Goal: Task Accomplishment & Management: Manage account settings

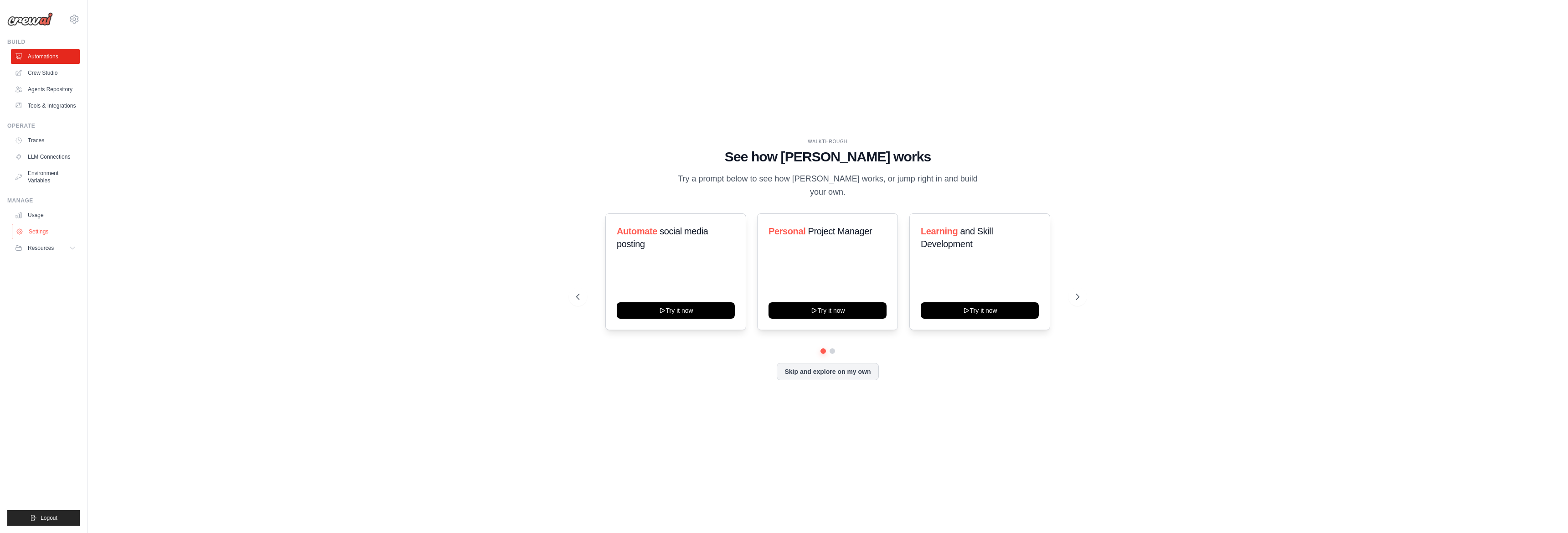
click at [36, 227] on link "Settings" at bounding box center [46, 232] width 69 height 15
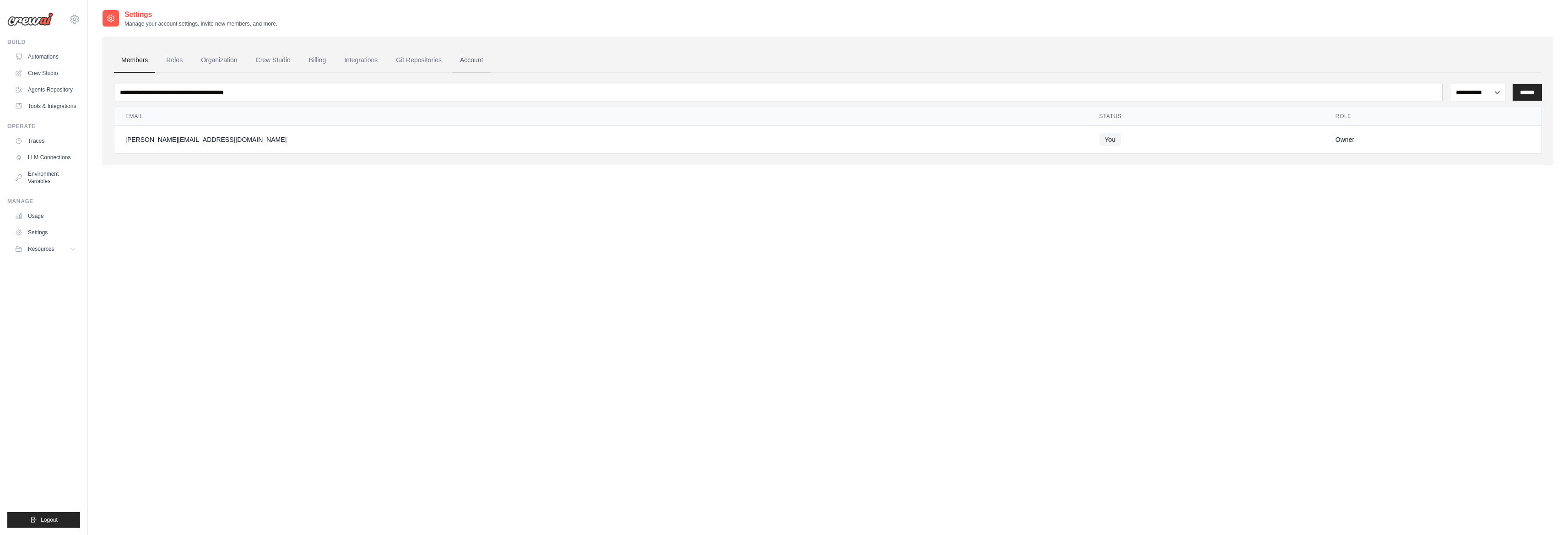
click at [459, 61] on link "Account" at bounding box center [472, 60] width 38 height 25
click at [425, 61] on link "Git Repositories" at bounding box center [418, 60] width 60 height 25
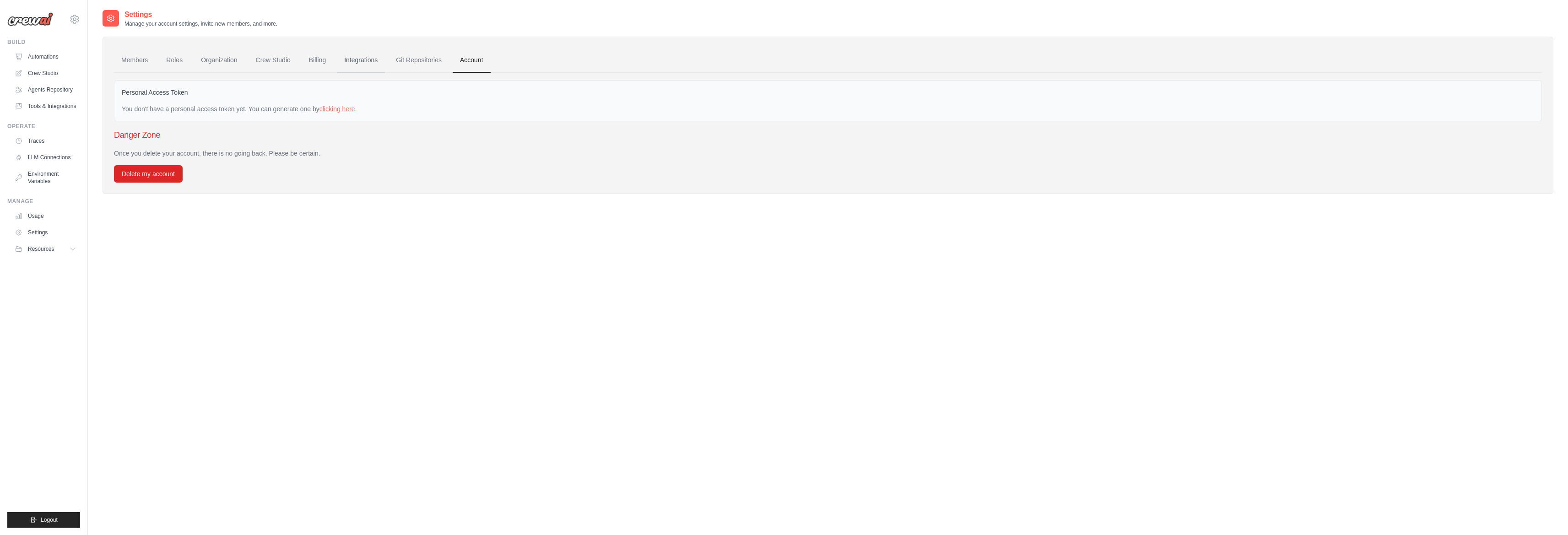
click at [364, 64] on link "Integrations" at bounding box center [361, 60] width 48 height 25
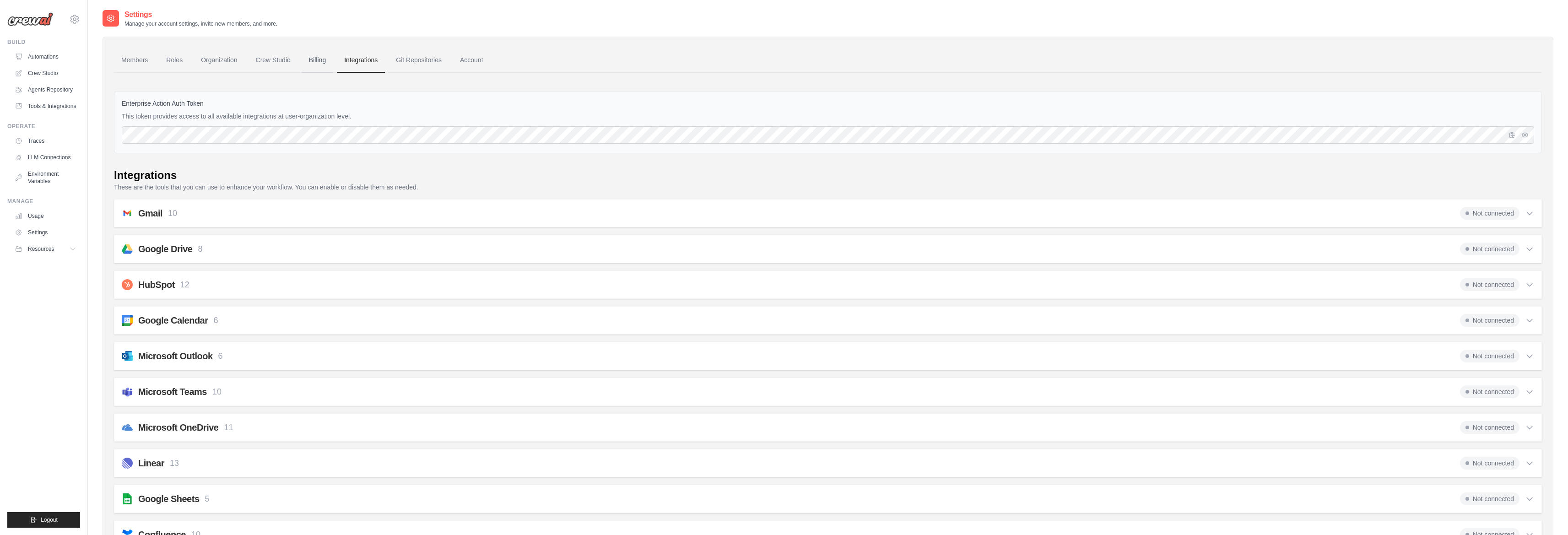
click at [322, 64] on link "Billing" at bounding box center [317, 60] width 31 height 25
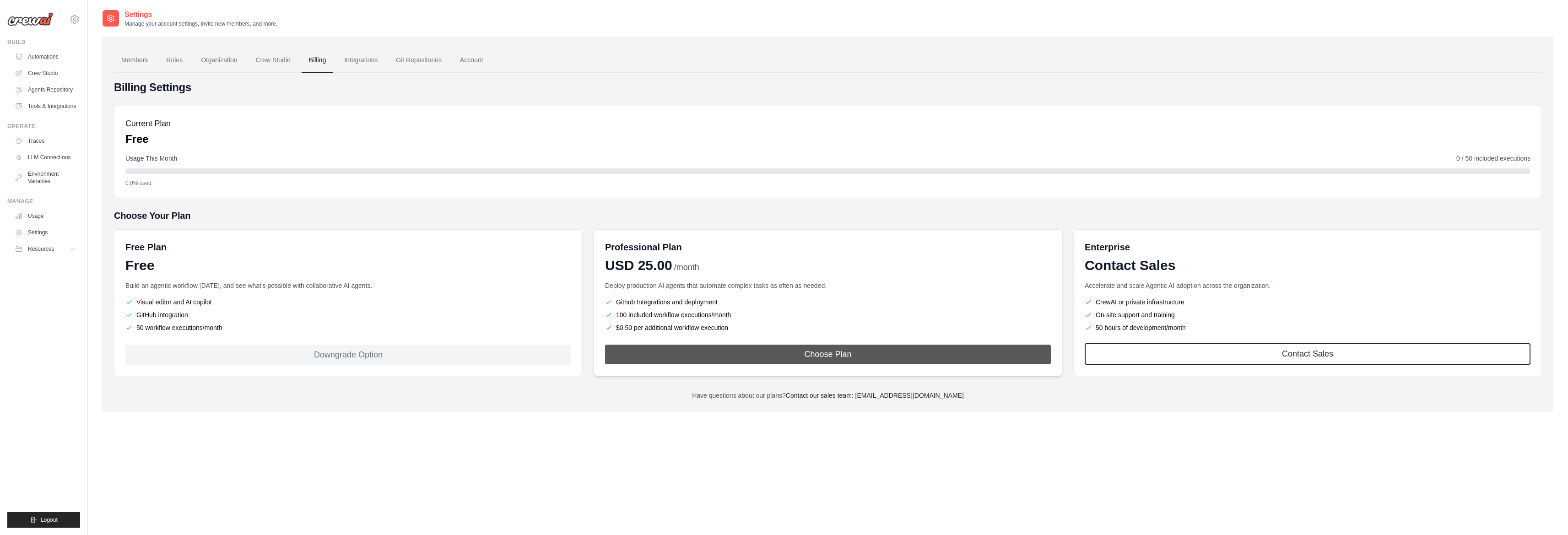
click at [714, 349] on button "Choose Plan" at bounding box center [828, 353] width 446 height 19
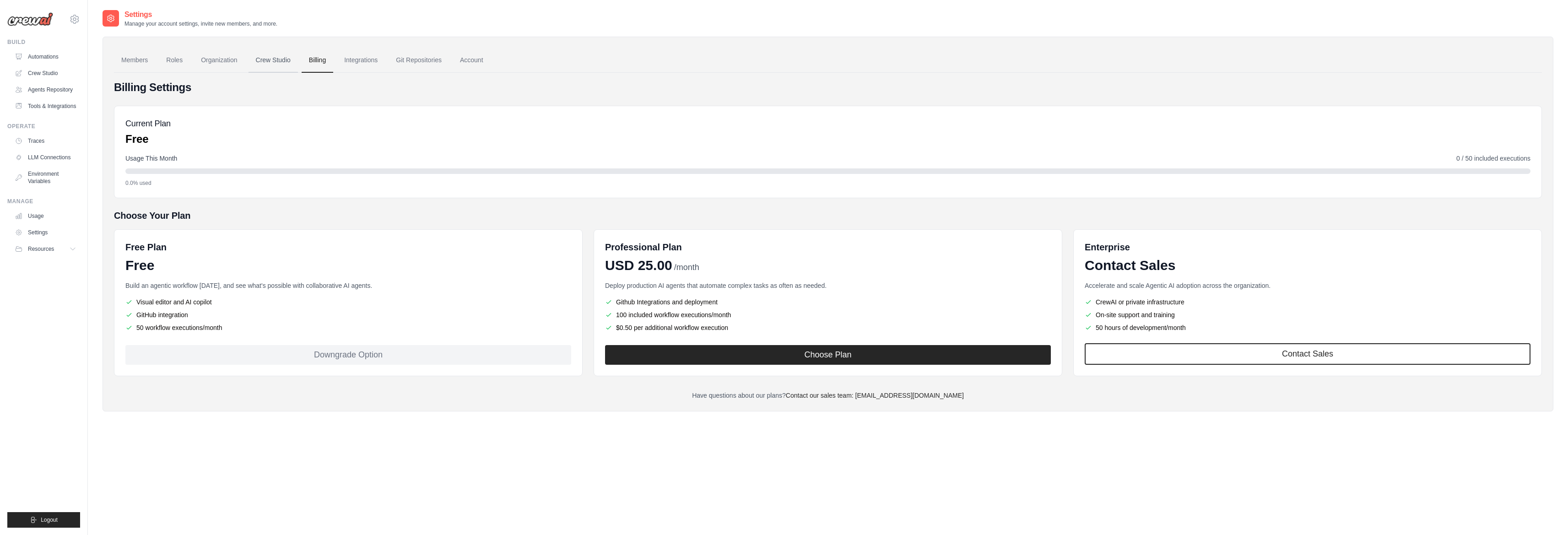
click at [281, 60] on link "Crew Studio" at bounding box center [273, 60] width 50 height 25
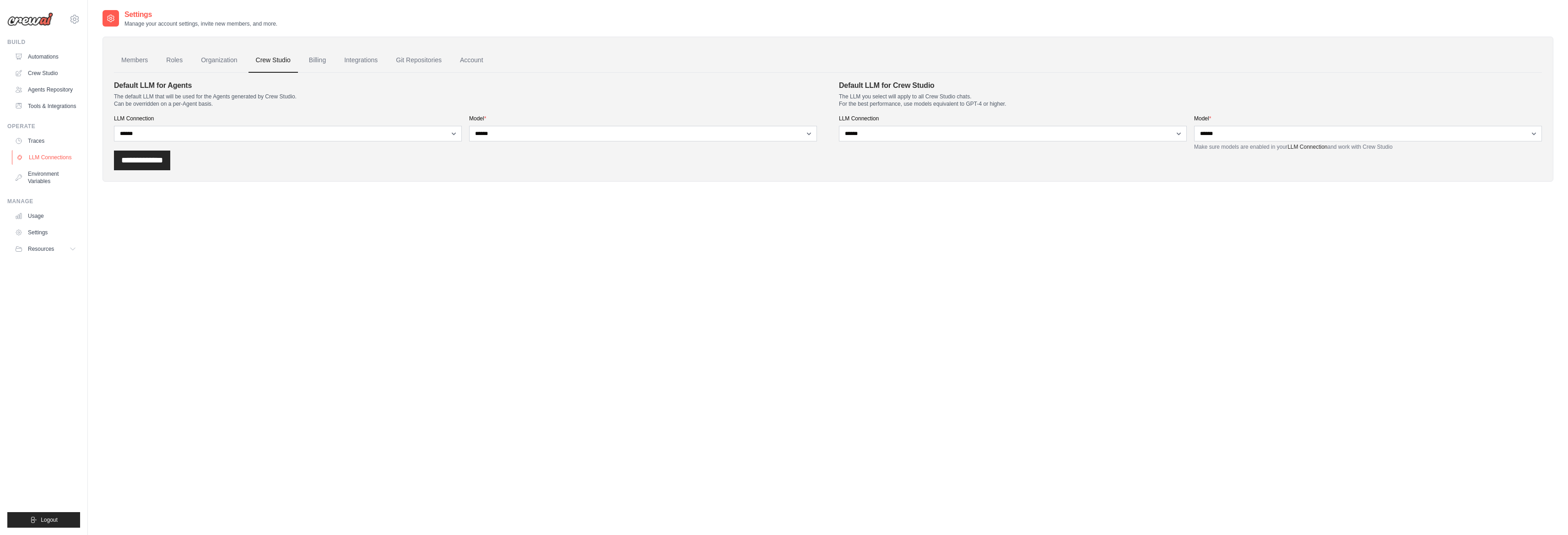
click at [54, 161] on link "LLM Connections" at bounding box center [46, 158] width 69 height 15
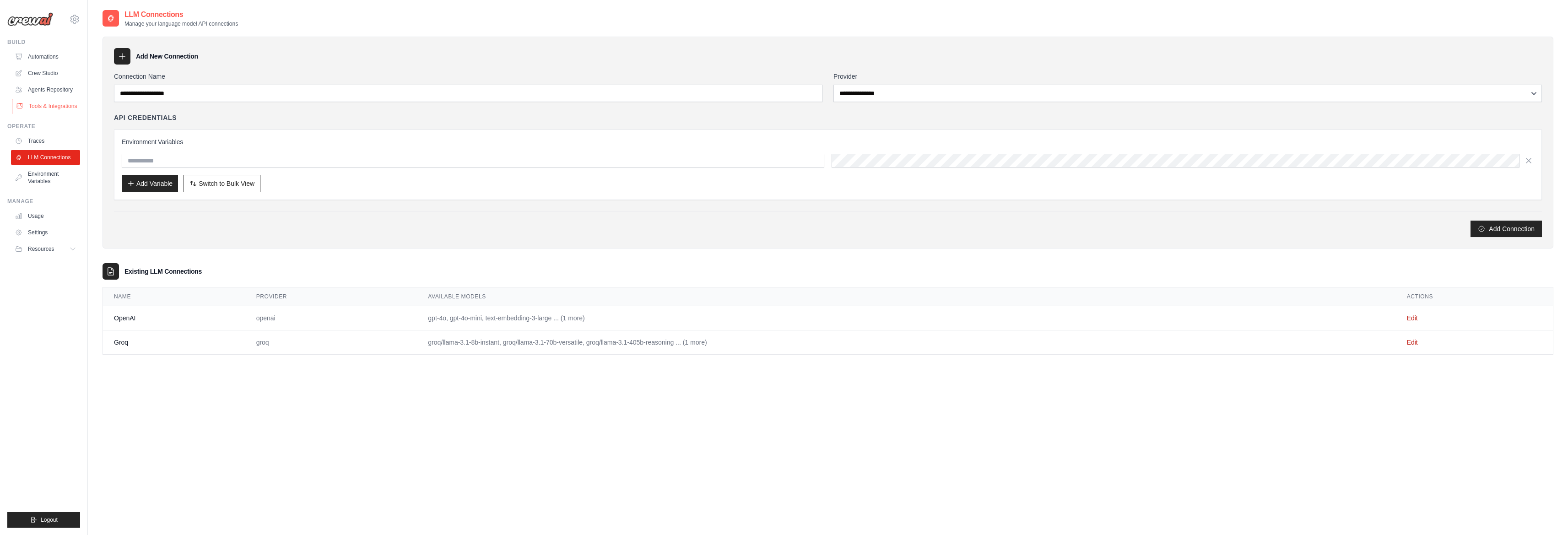
click at [50, 101] on link "Tools & Integrations" at bounding box center [46, 106] width 69 height 15
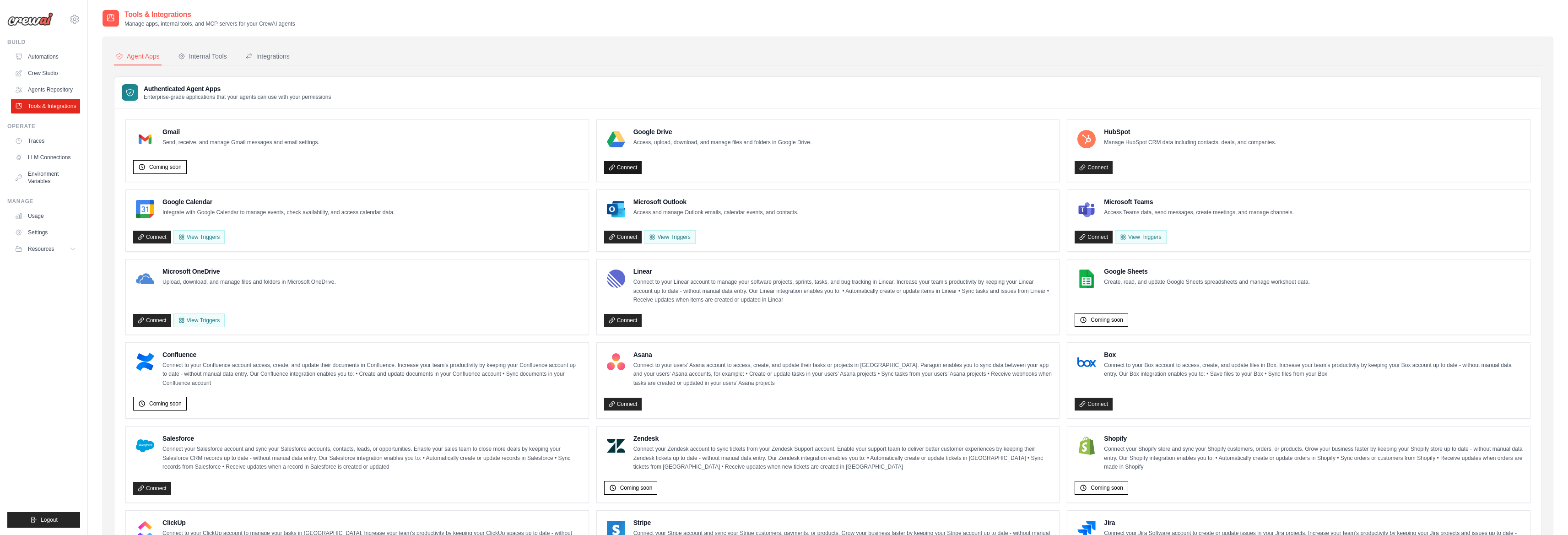
click at [638, 168] on link "Connect" at bounding box center [623, 168] width 38 height 13
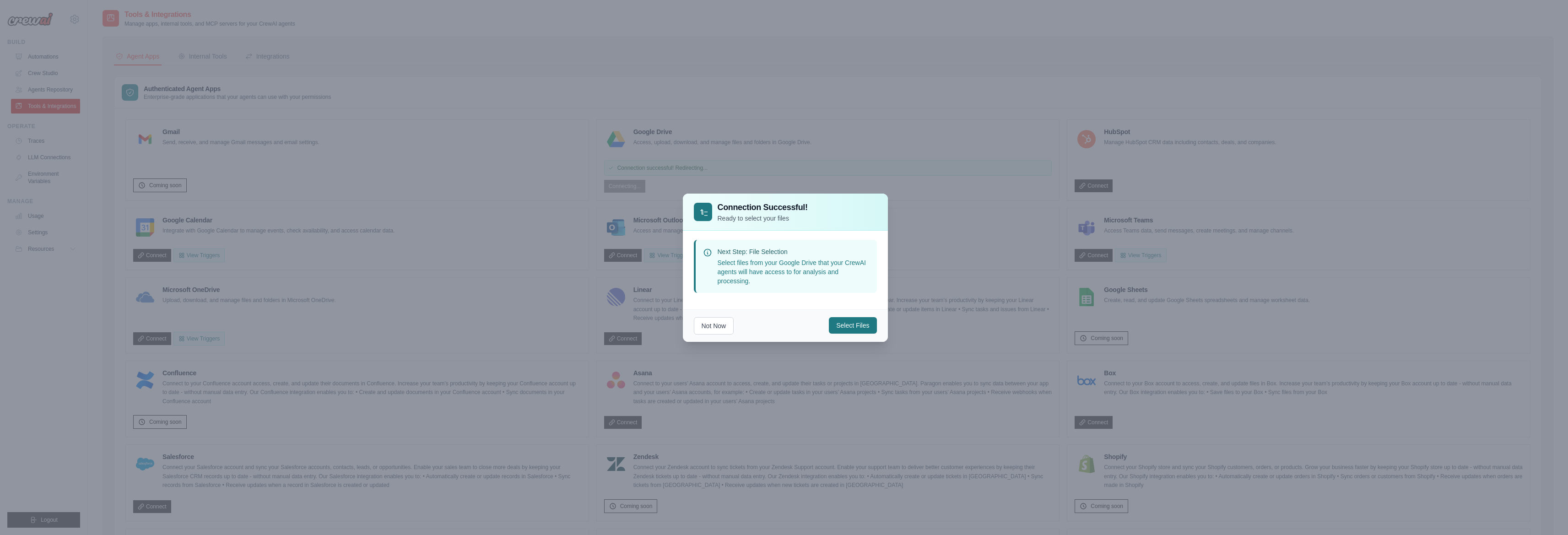
click at [855, 327] on button "Select Files" at bounding box center [853, 326] width 48 height 17
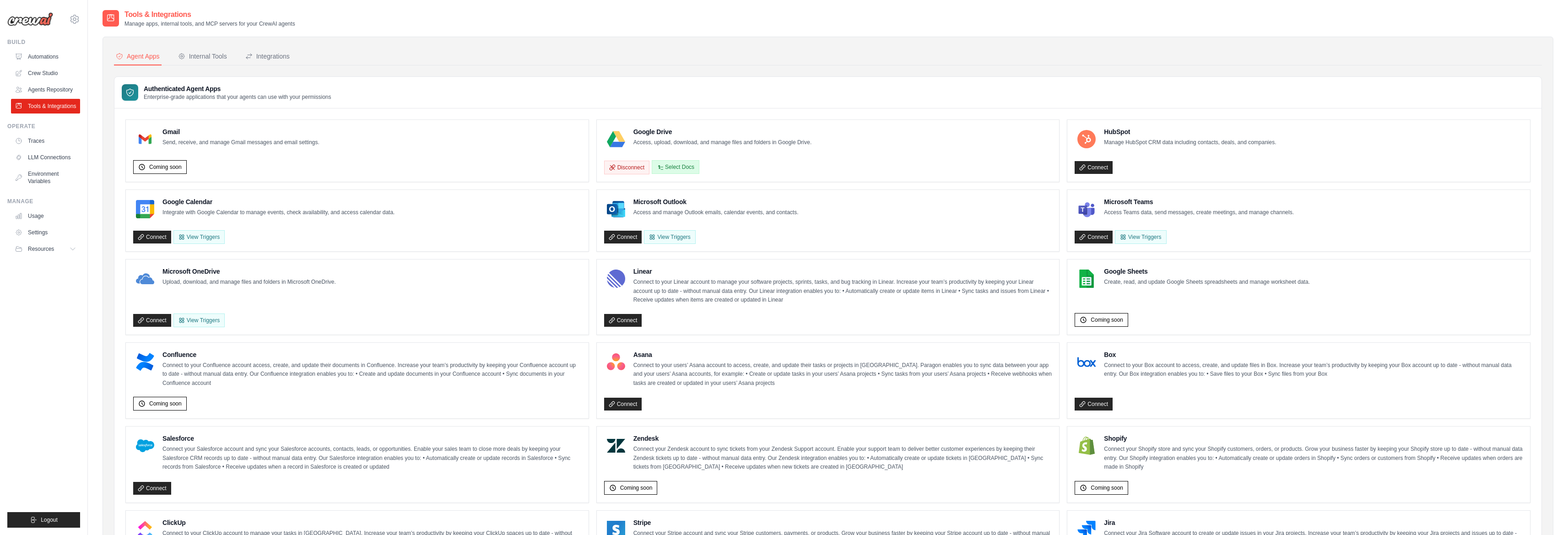
click at [685, 165] on button "Select Docs" at bounding box center [676, 167] width 48 height 14
click at [667, 135] on h4 "Google Drive" at bounding box center [722, 132] width 178 height 9
click at [44, 160] on link "LLM Connections" at bounding box center [46, 158] width 69 height 15
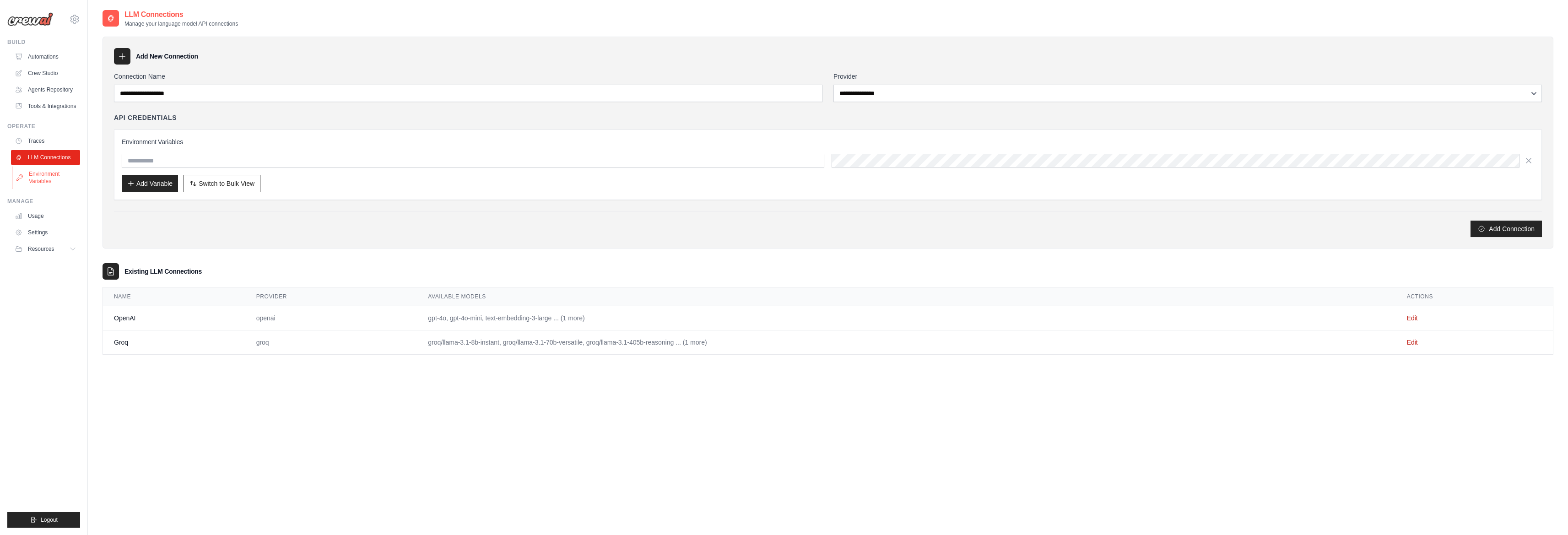
click at [42, 180] on link "Environment Variables" at bounding box center [46, 178] width 69 height 22
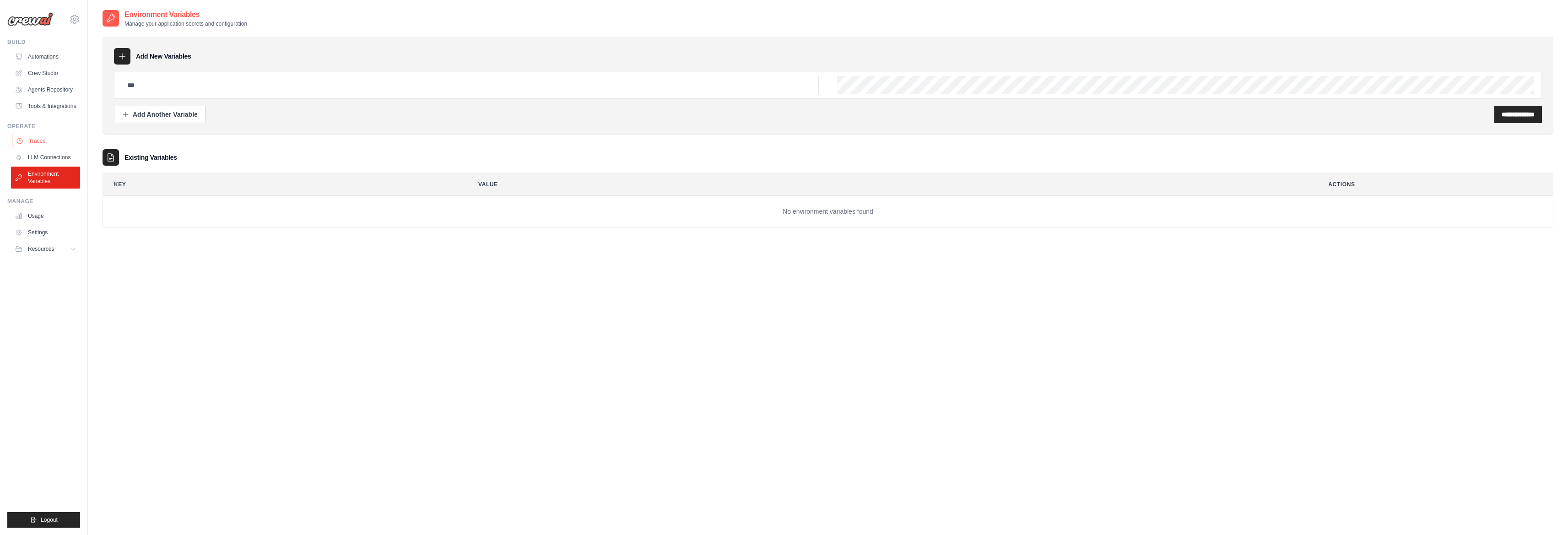
click at [44, 140] on link "Traces" at bounding box center [46, 141] width 69 height 15
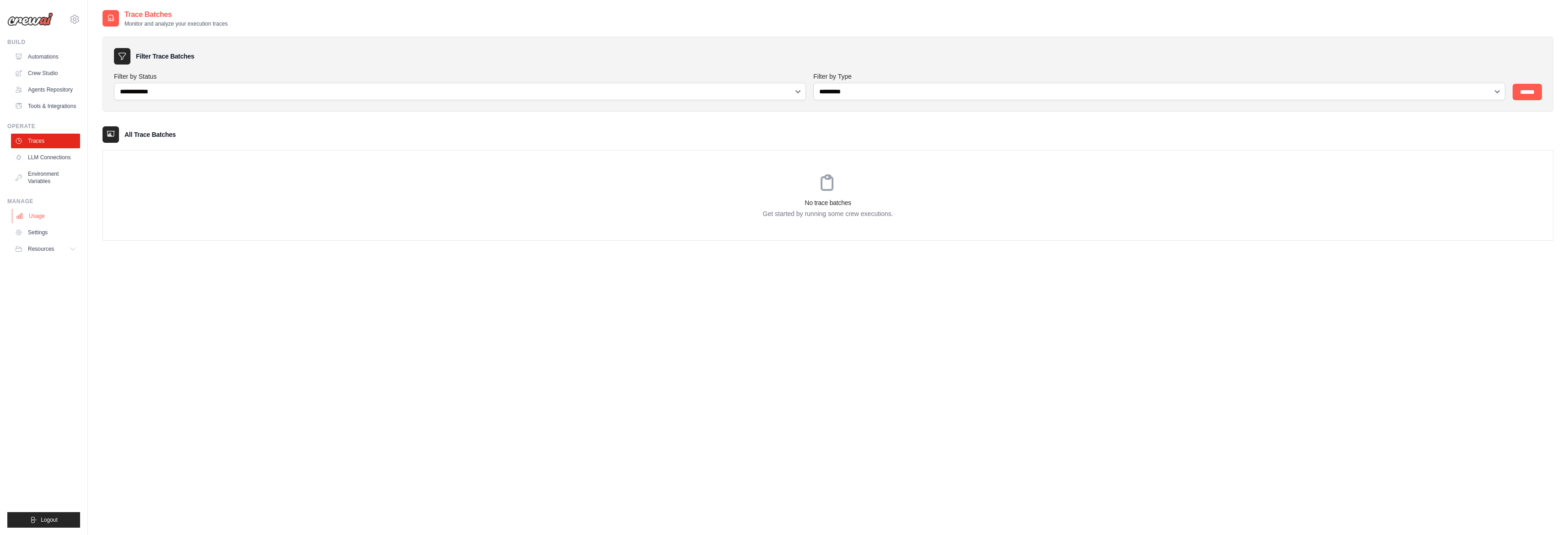
click at [41, 214] on link "Usage" at bounding box center [46, 216] width 69 height 15
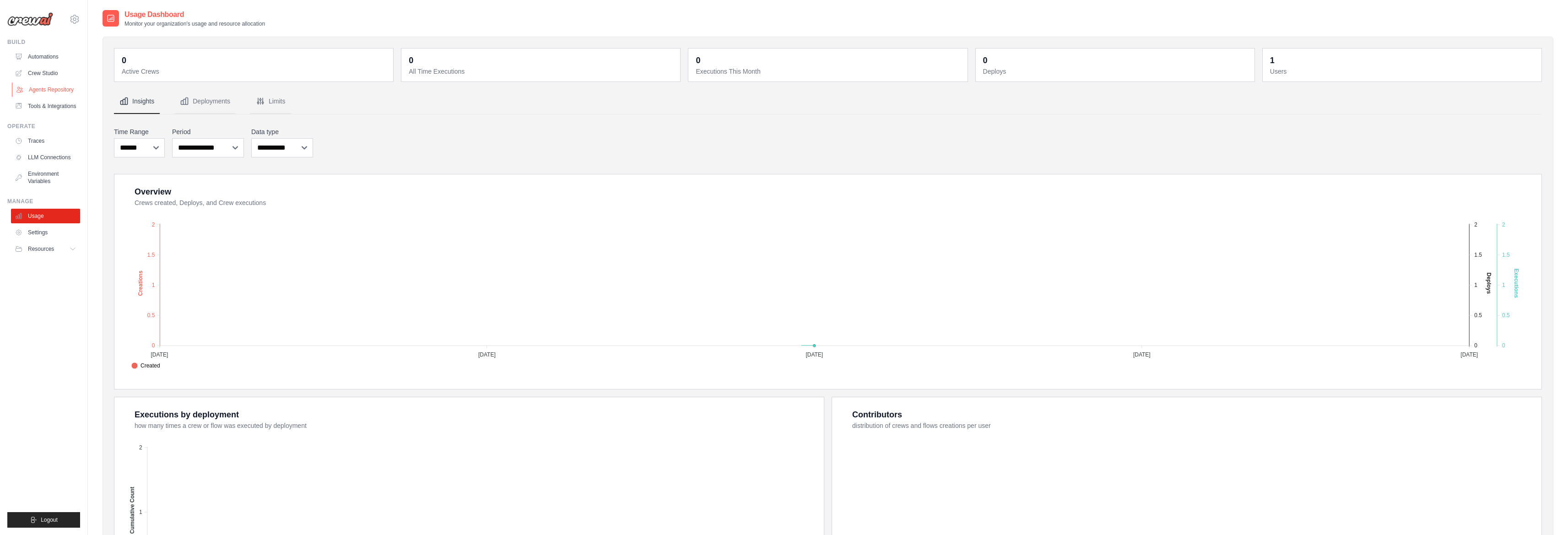
click at [50, 85] on link "Agents Repository" at bounding box center [46, 89] width 69 height 15
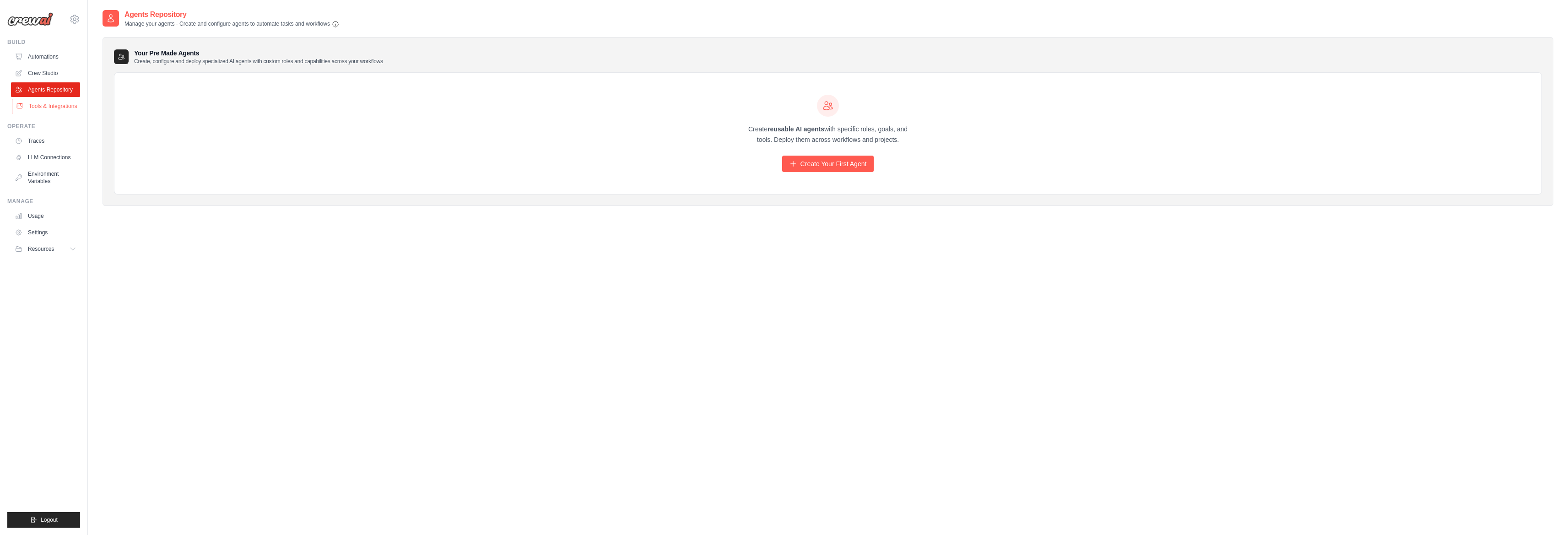
click at [49, 105] on link "Tools & Integrations" at bounding box center [46, 106] width 69 height 15
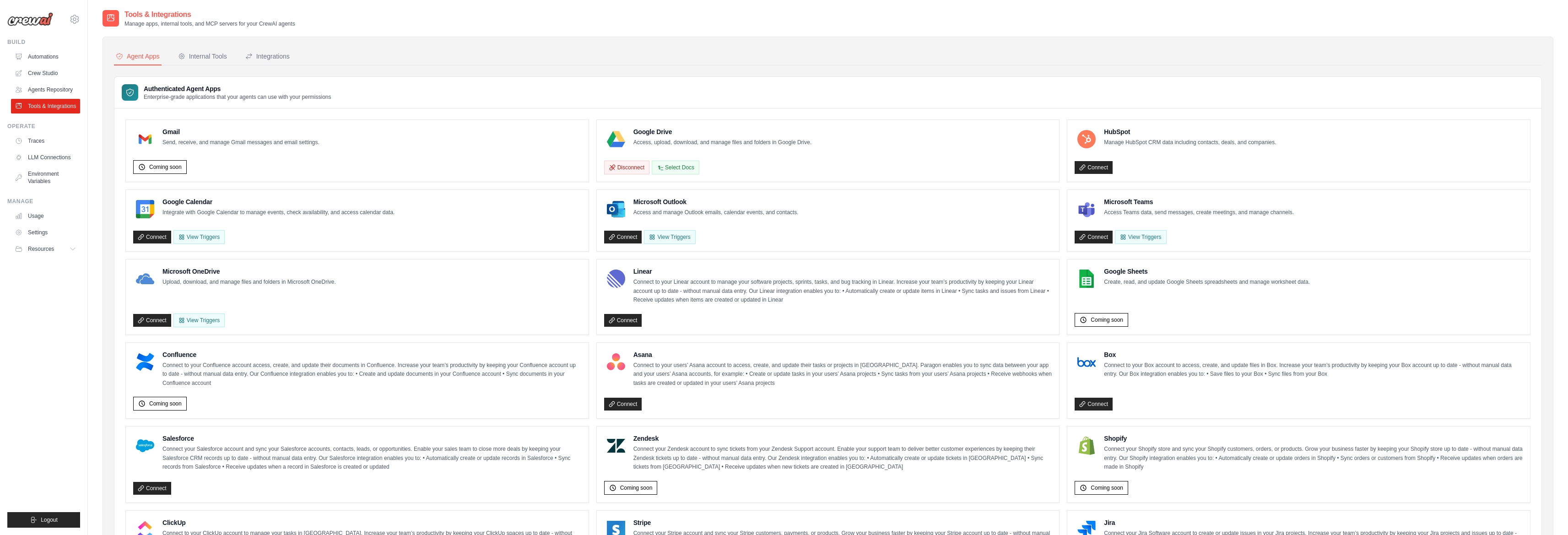
click at [620, 144] on img at bounding box center [616, 139] width 18 height 18
click at [688, 166] on button "Select Docs" at bounding box center [676, 167] width 48 height 14
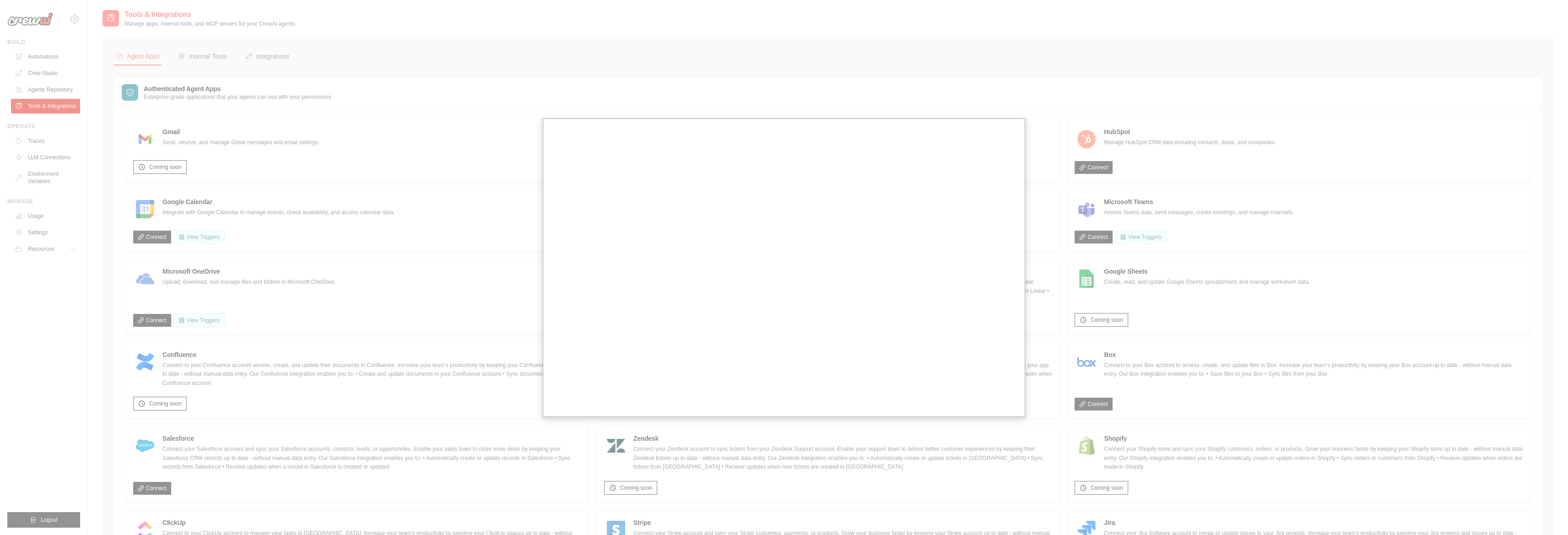
scroll to position [6, 0]
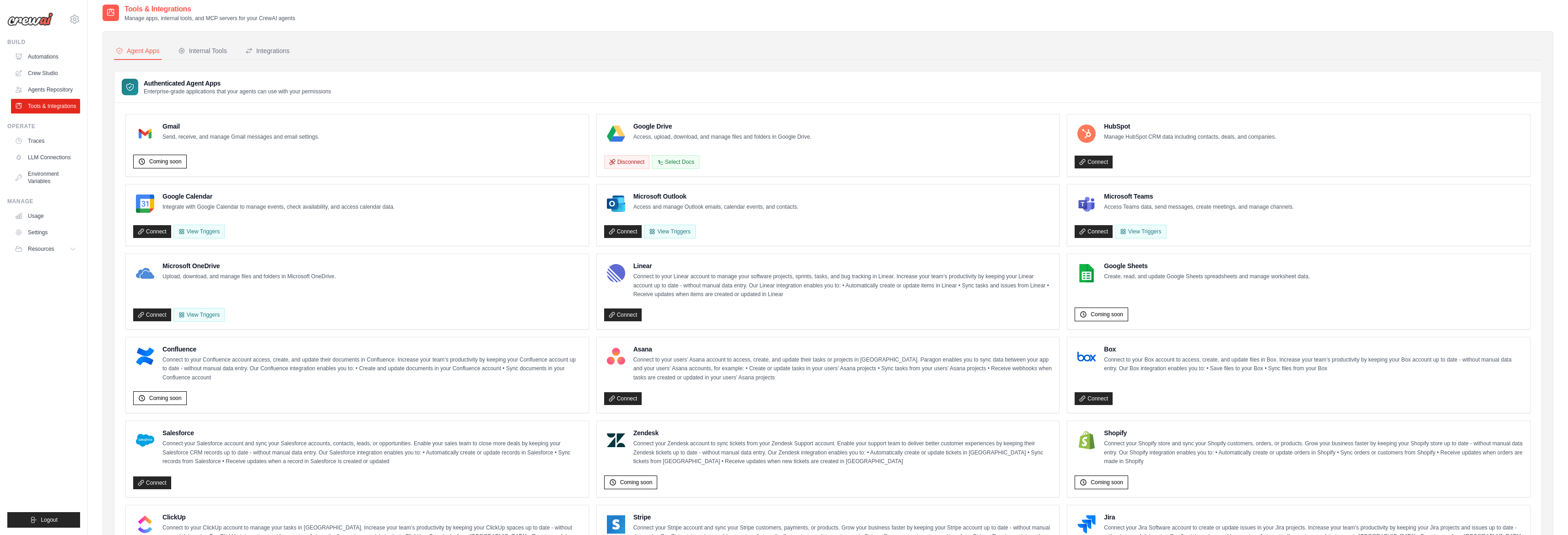
drag, startPoint x: 846, startPoint y: 153, endPoint x: 852, endPoint y: 152, distance: 6.1
click at [854, 153] on div "Disconnect Select Docs" at bounding box center [829, 160] width 449 height 18
click at [664, 129] on h4 "Google Drive" at bounding box center [722, 126] width 178 height 9
click at [619, 125] on div "Google Drive Access, upload, download, and manage files and folders in Google D…" at bounding box center [708, 134] width 208 height 24
click at [195, 52] on div "Internal Tools" at bounding box center [202, 51] width 49 height 9
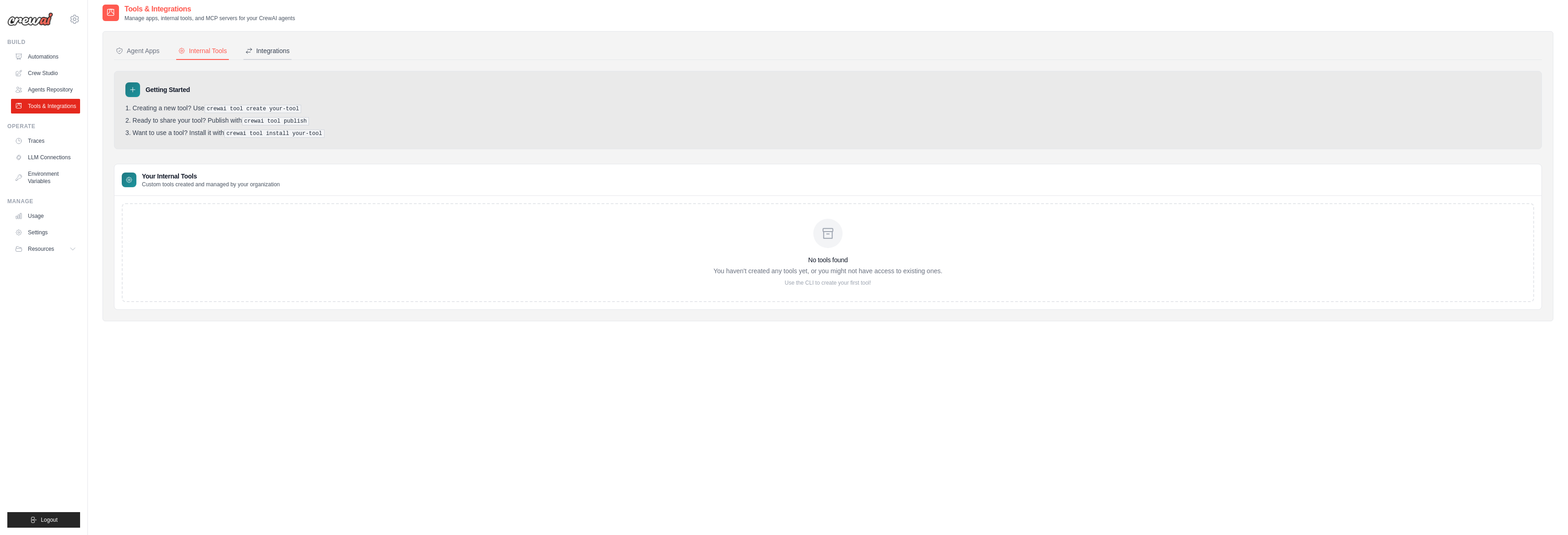
click at [257, 57] on button "Integrations" at bounding box center [268, 51] width 48 height 18
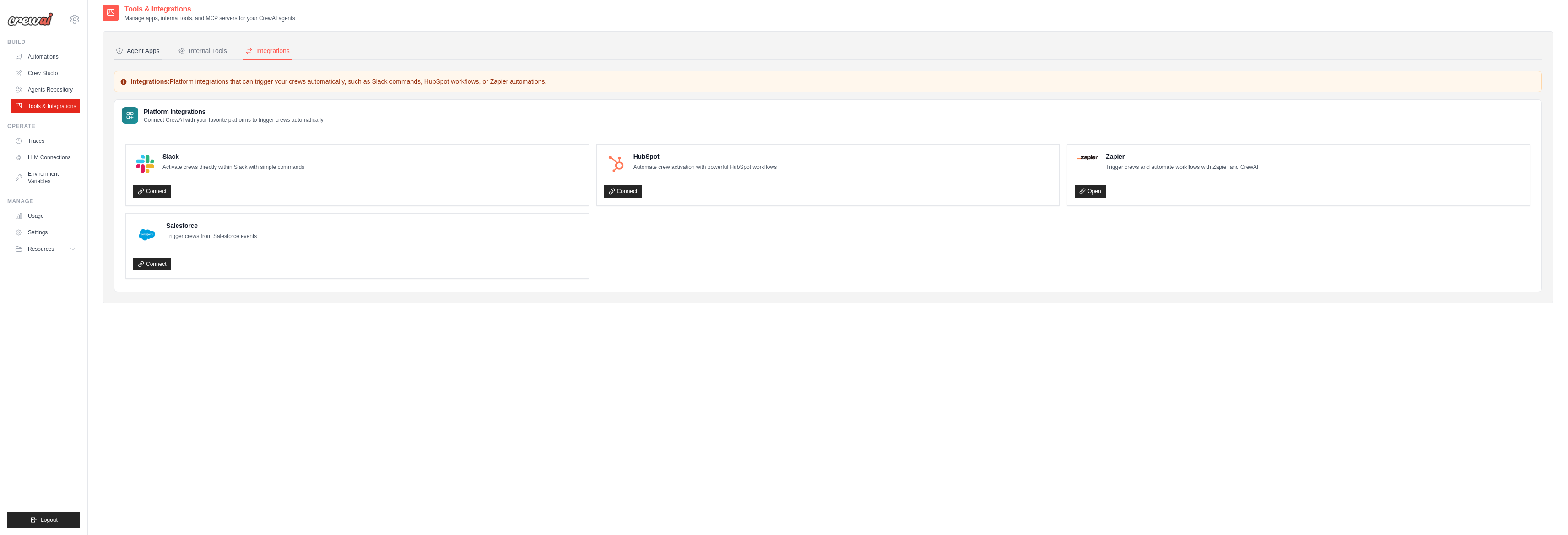
click at [136, 52] on div "Agent Apps" at bounding box center [138, 51] width 44 height 9
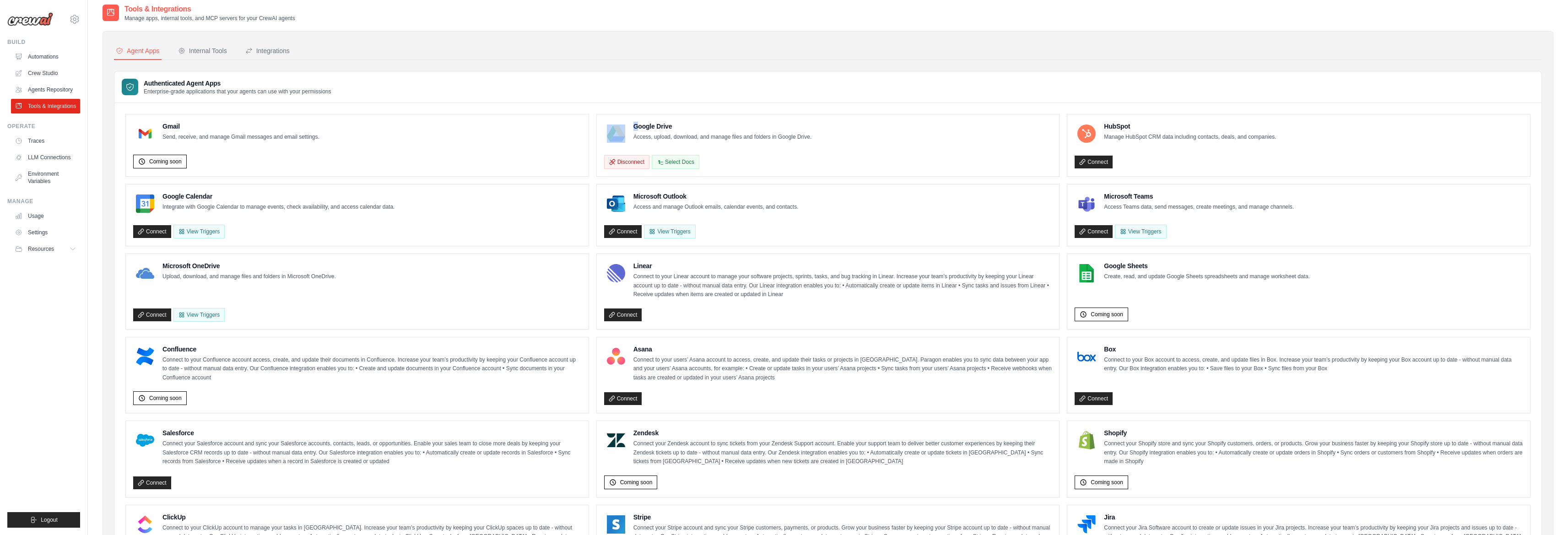
click at [635, 127] on h4 "Google Drive" at bounding box center [722, 126] width 178 height 9
click at [54, 90] on link "Agents Repository" at bounding box center [46, 89] width 69 height 15
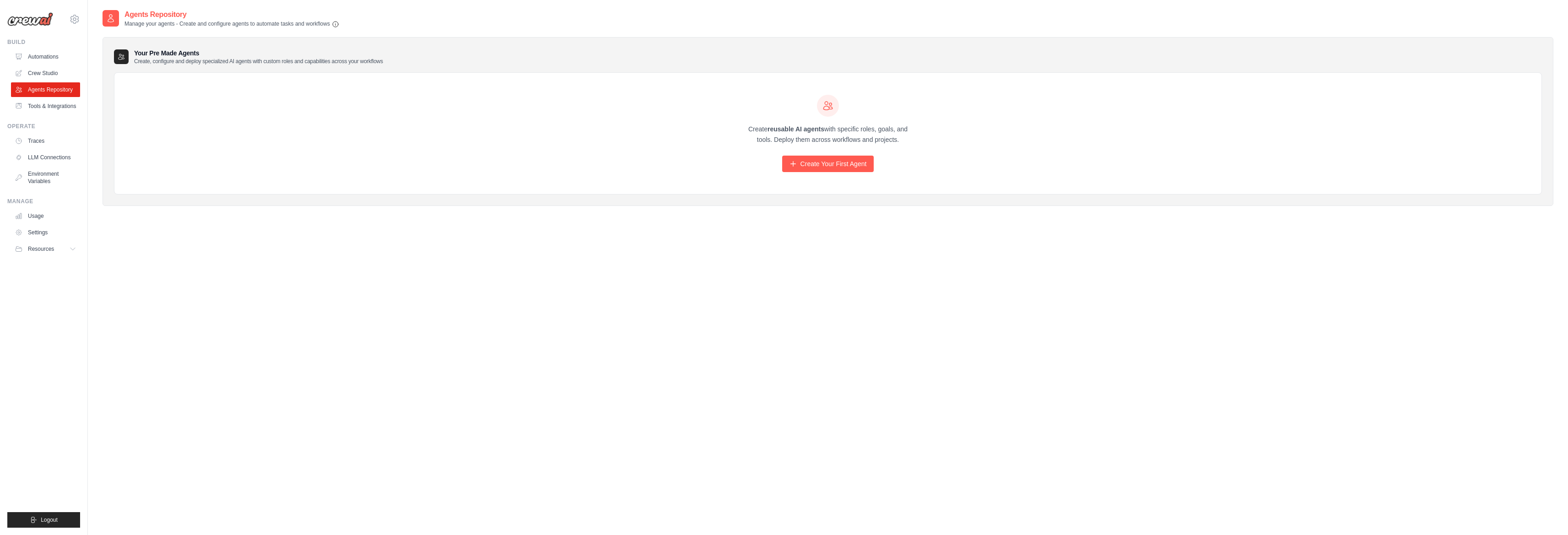
click at [35, 77] on link "Crew Studio" at bounding box center [45, 73] width 69 height 15
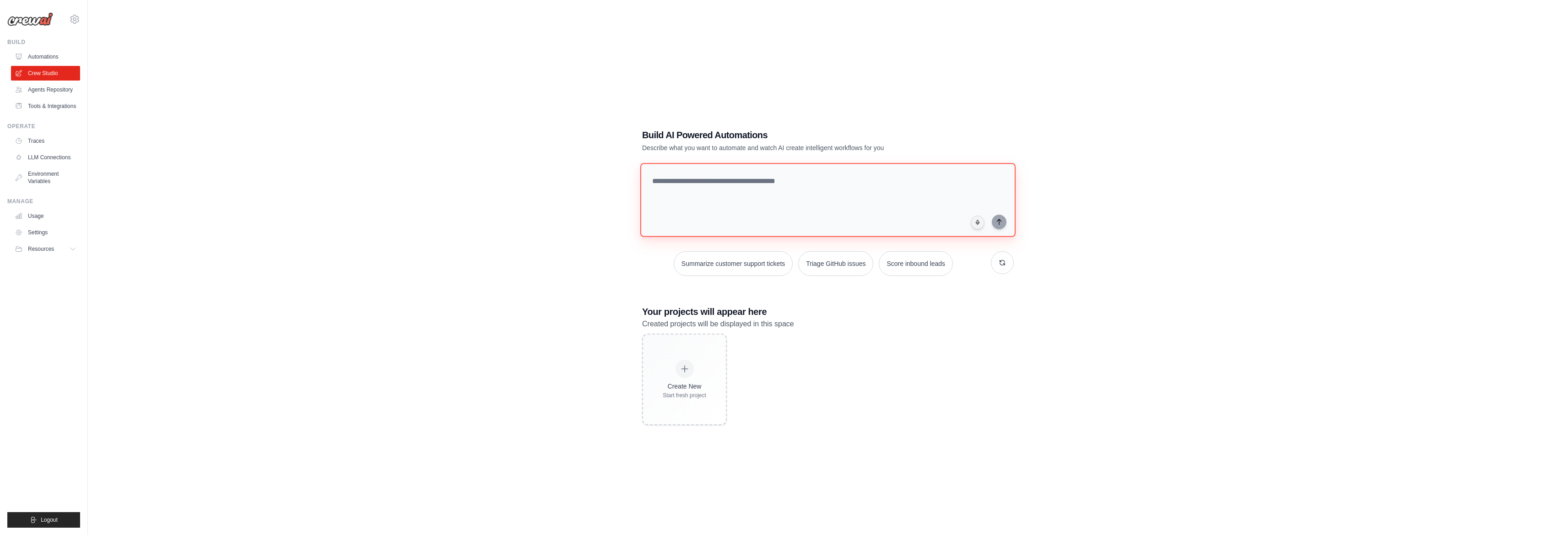
click at [889, 180] on textarea at bounding box center [828, 200] width 376 height 74
click at [68, 59] on link "Automations" at bounding box center [46, 57] width 69 height 15
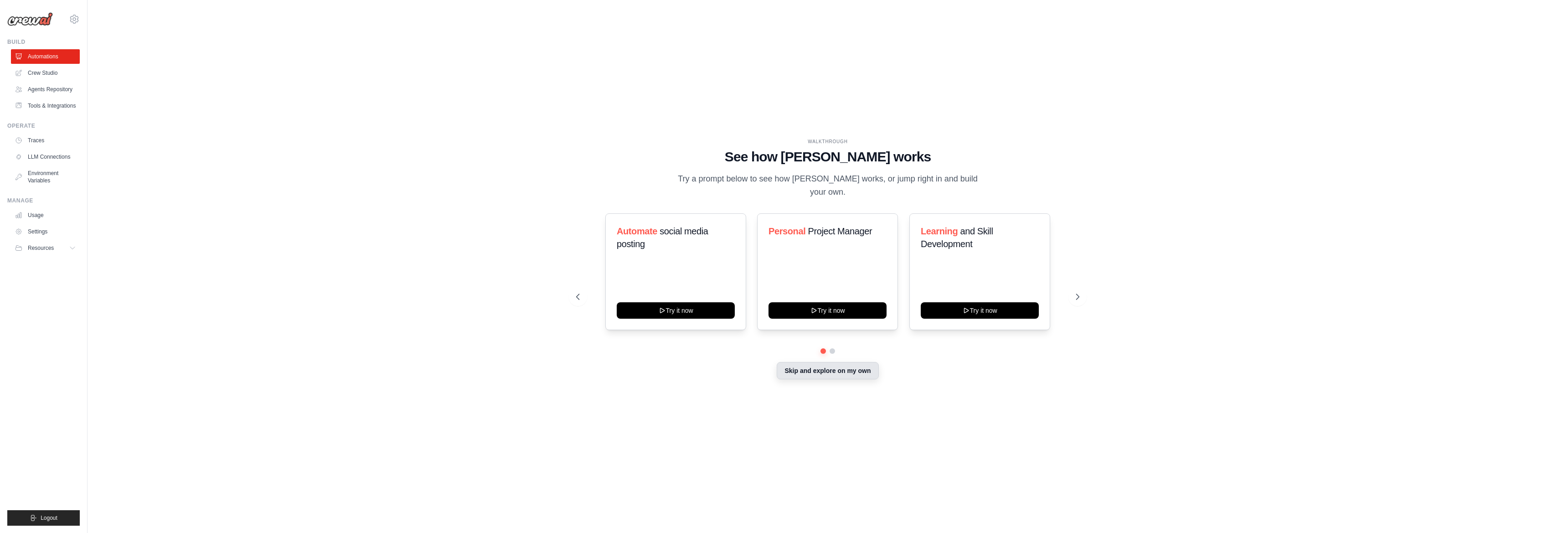
click at [824, 369] on button "Skip and explore on my own" at bounding box center [827, 370] width 102 height 17
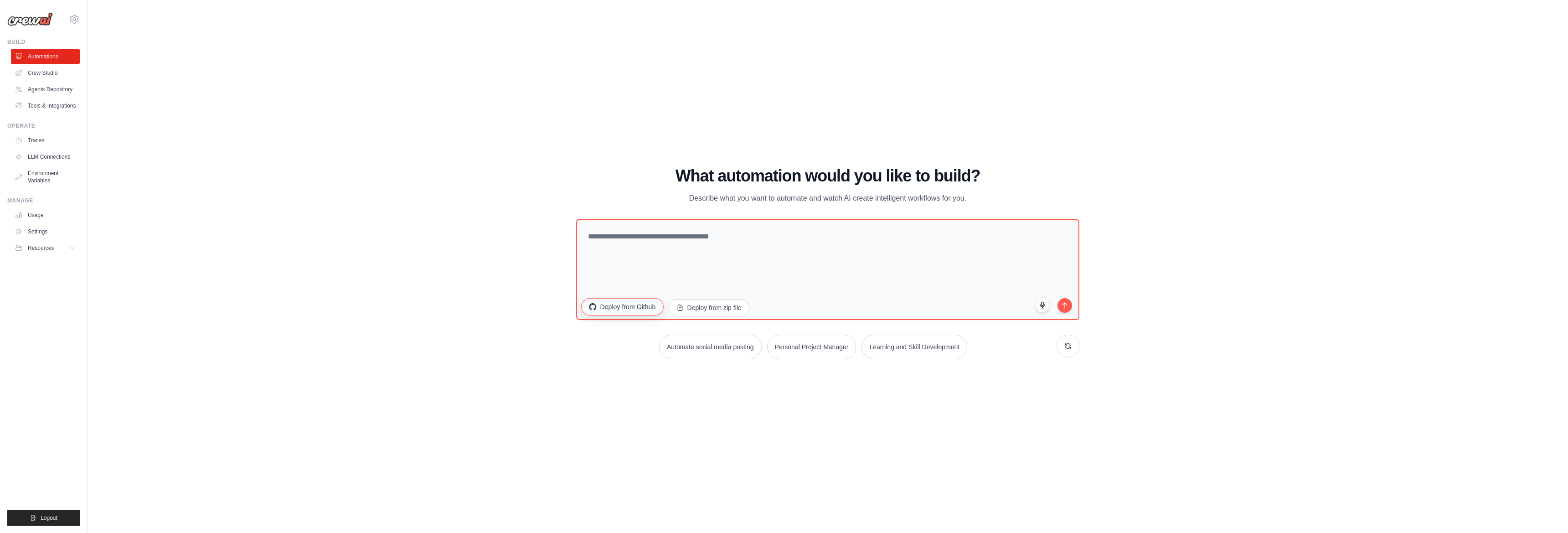
click at [605, 305] on button "Deploy from Github" at bounding box center [621, 306] width 82 height 17
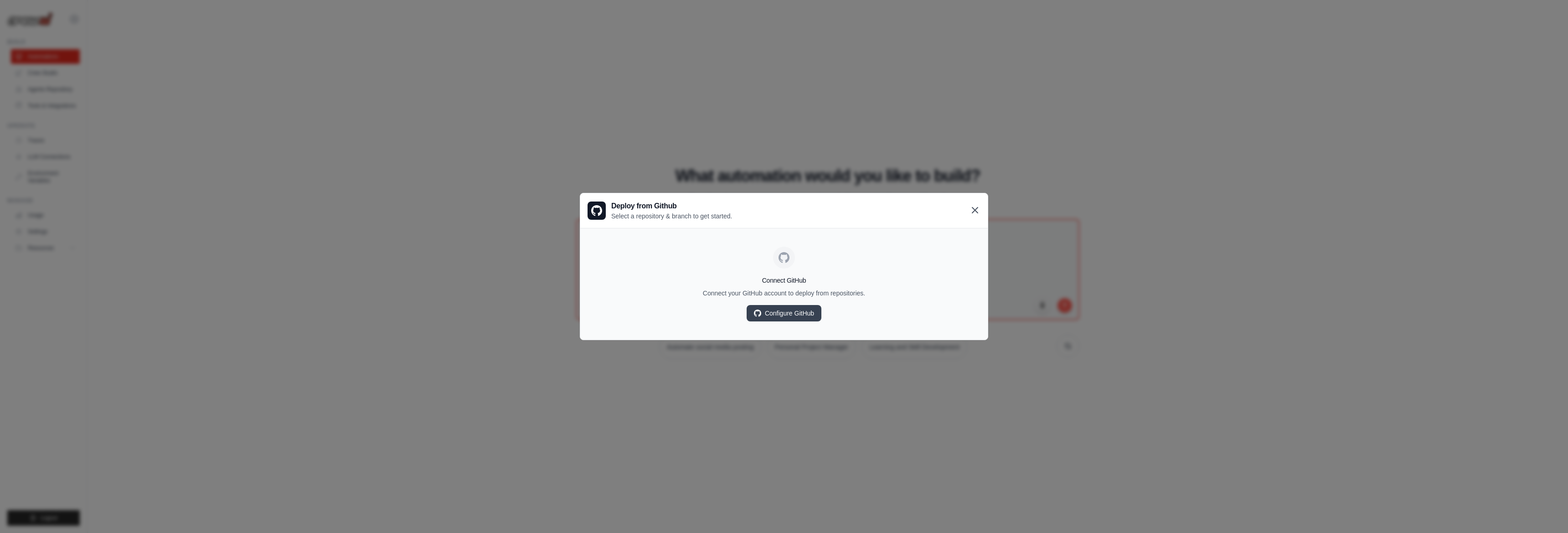
click at [979, 211] on icon at bounding box center [975, 210] width 11 height 11
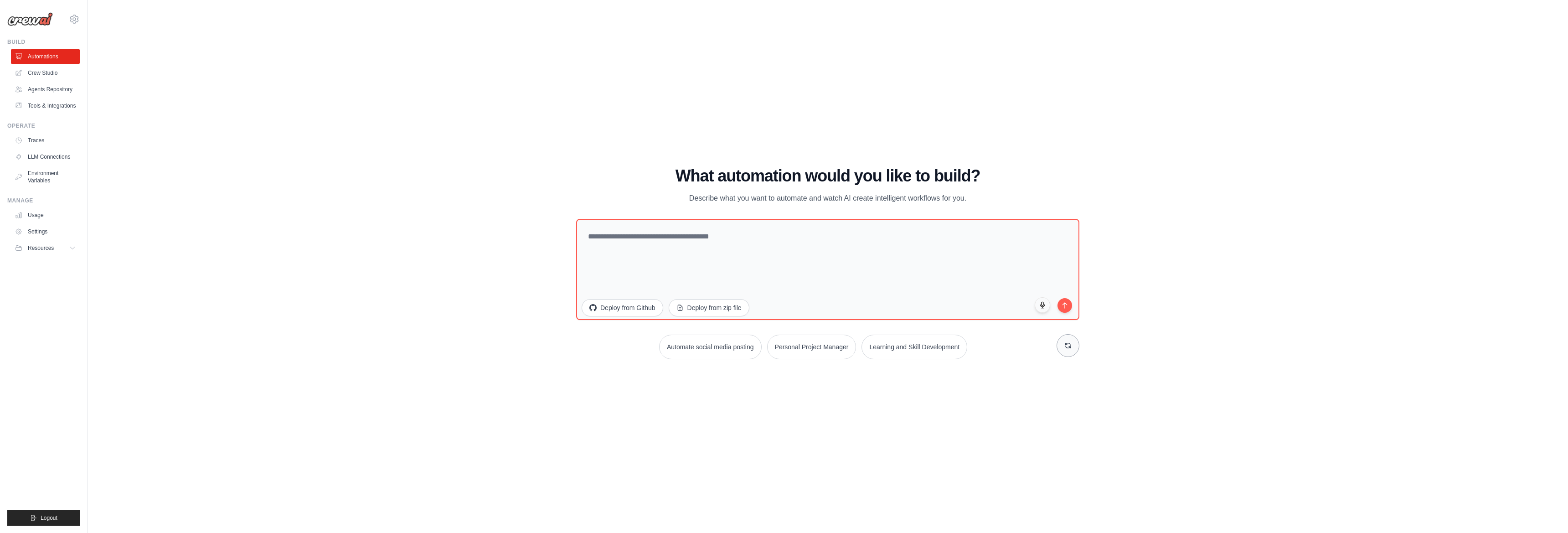
click at [1061, 342] on button at bounding box center [1068, 346] width 23 height 23
click at [43, 89] on link "Agents Repository" at bounding box center [46, 89] width 69 height 15
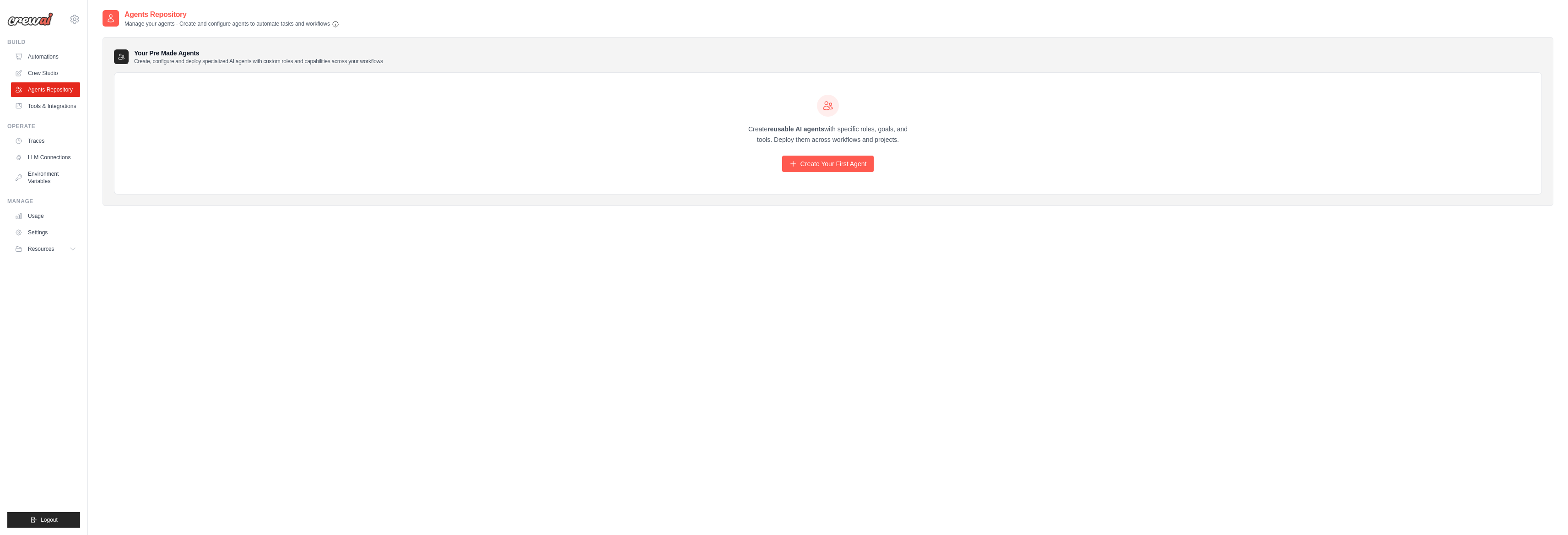
click at [38, 208] on div "Manage Usage Settings Resources Documentation GitHub Blog" at bounding box center [43, 226] width 73 height 58
click at [40, 212] on link "Usage" at bounding box center [46, 216] width 69 height 15
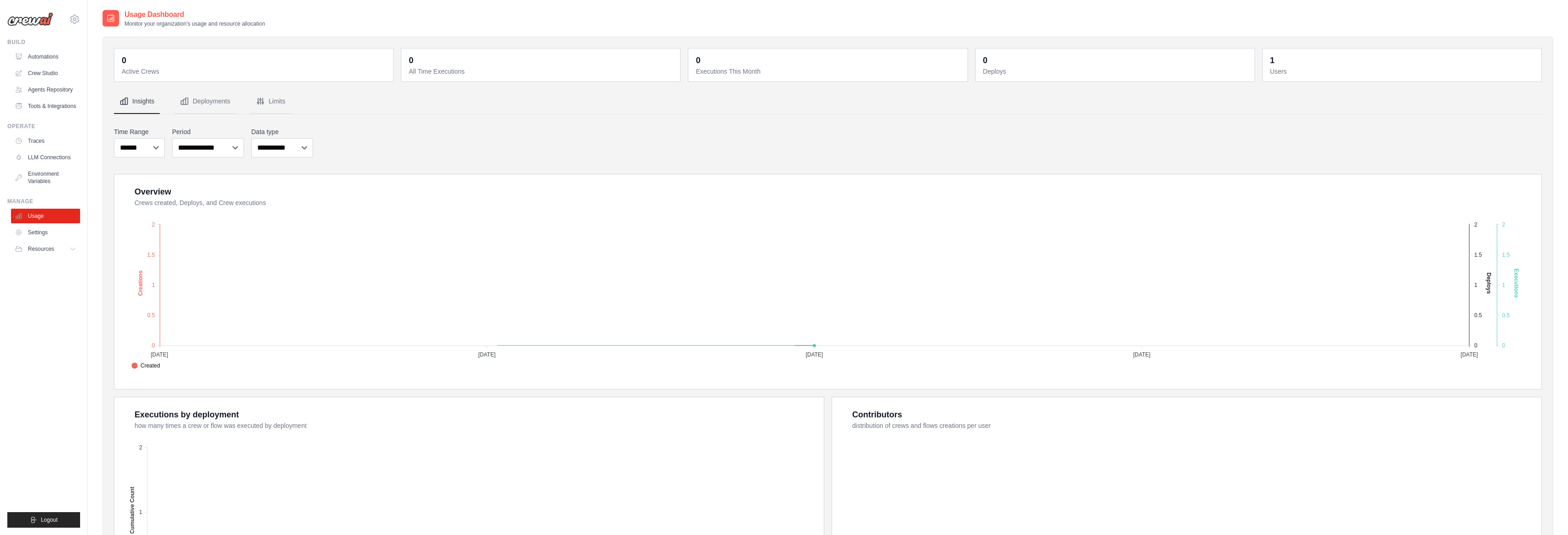
click at [41, 233] on link "Settings" at bounding box center [45, 232] width 69 height 15
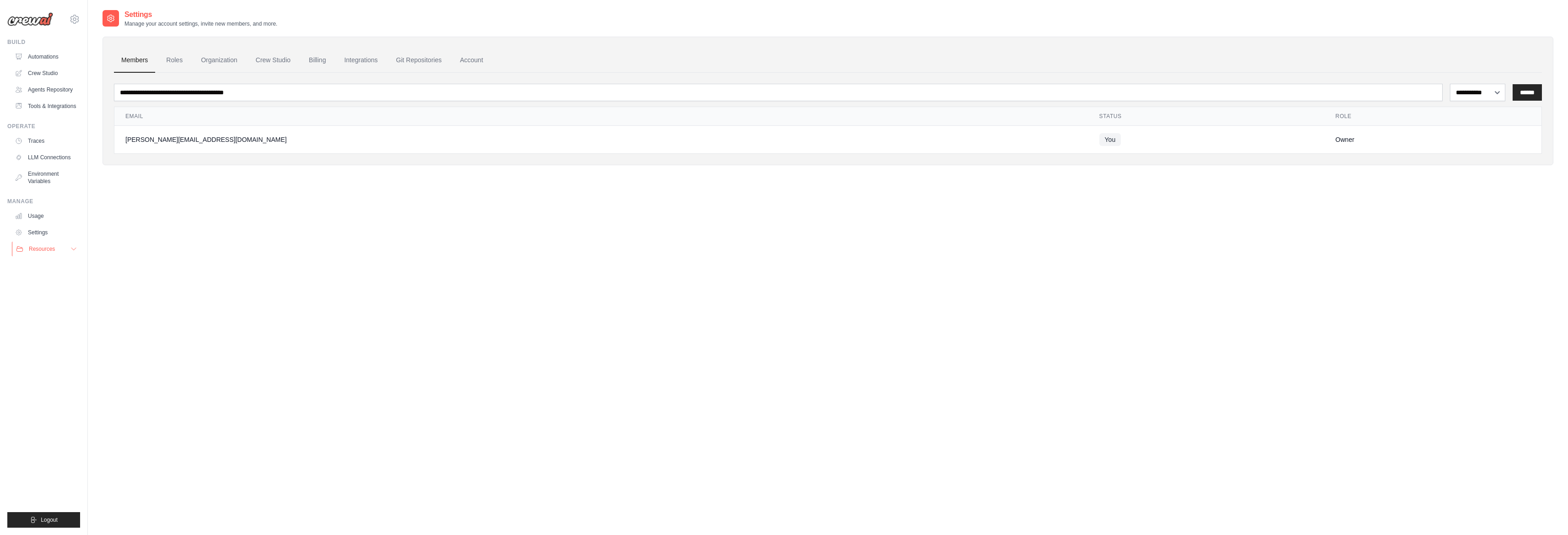
click at [39, 249] on span "Resources" at bounding box center [42, 249] width 26 height 7
click at [44, 279] on span "GitHub" at bounding box center [41, 279] width 17 height 7
